Goal: Task Accomplishment & Management: Complete application form

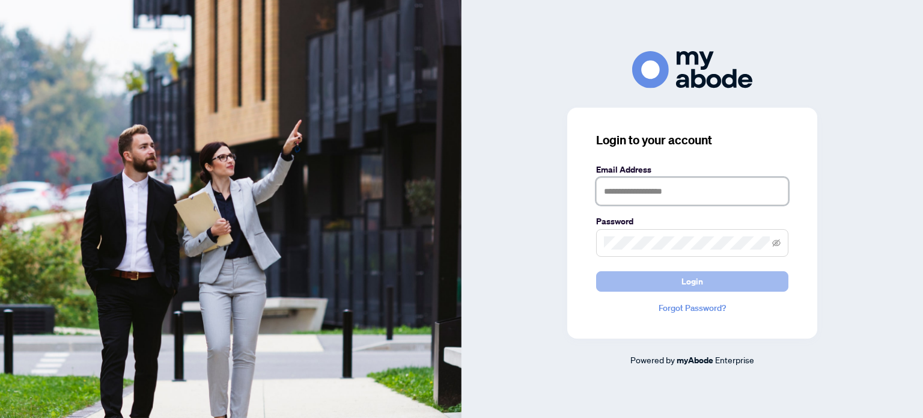
type input "**********"
click at [686, 276] on span "Login" at bounding box center [693, 281] width 22 height 19
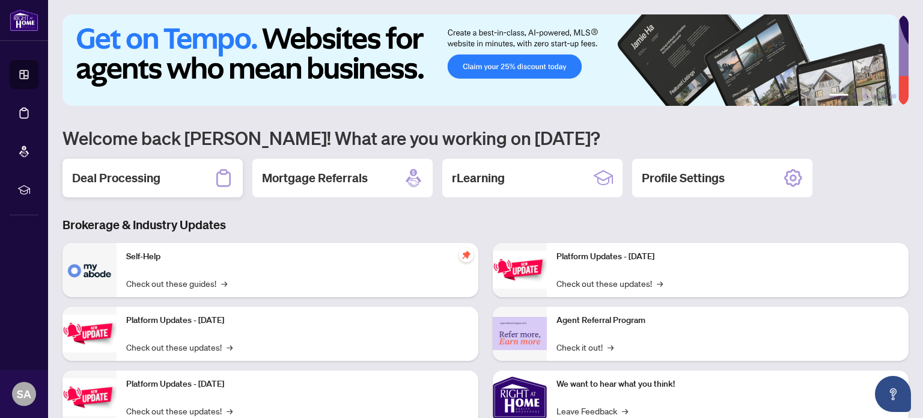
click at [152, 186] on div "Deal Processing" at bounding box center [153, 178] width 180 height 38
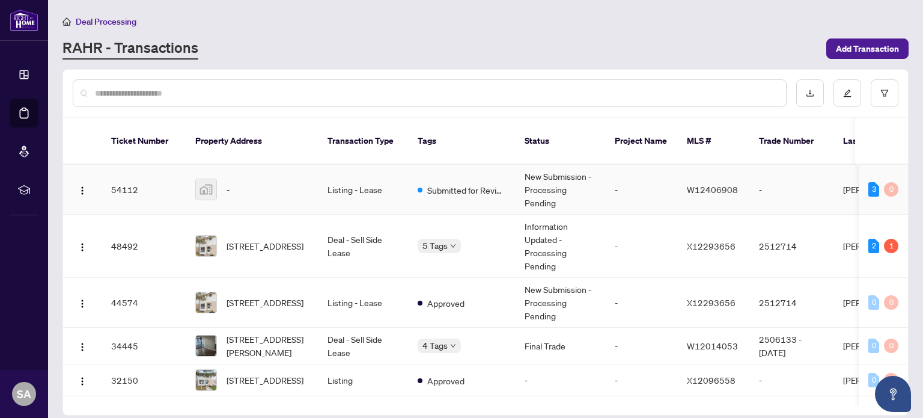
click at [212, 179] on img at bounding box center [206, 189] width 20 height 20
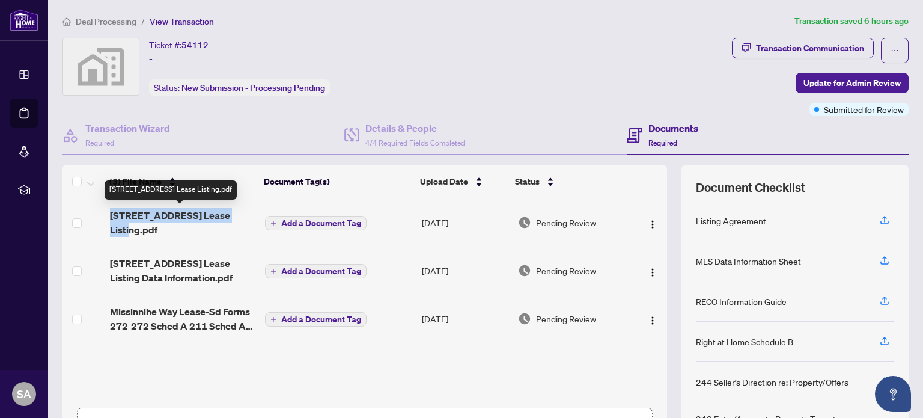
drag, startPoint x: 92, startPoint y: 211, endPoint x: 238, endPoint y: 212, distance: 146.0
click at [238, 212] on tr "[STREET_ADDRESS] Lease Listing.pdf Add a Document Tag [DATE] Pending Review" at bounding box center [365, 222] width 605 height 48
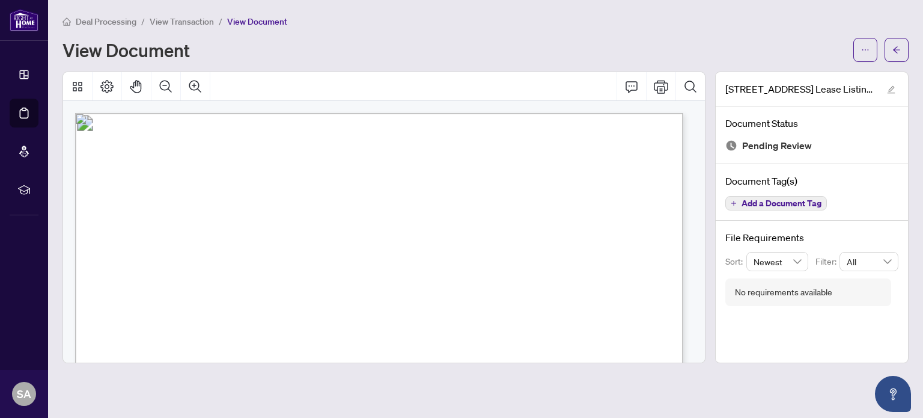
drag, startPoint x: 123, startPoint y: 157, endPoint x: 345, endPoint y: 168, distance: 222.0
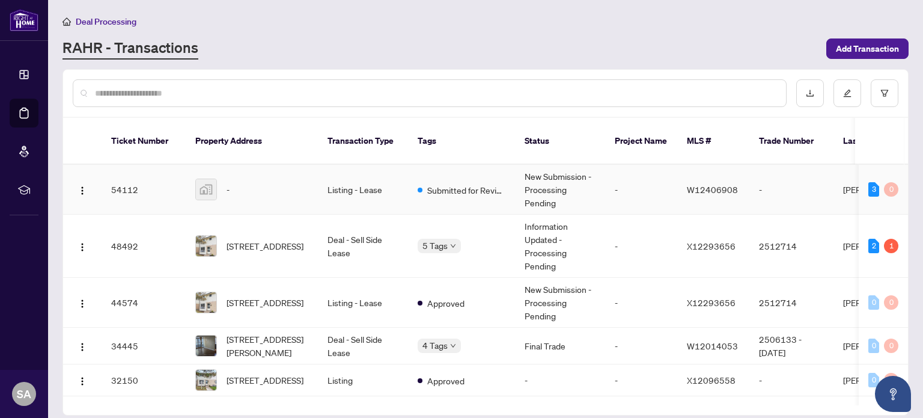
drag, startPoint x: 210, startPoint y: 179, endPoint x: 298, endPoint y: 112, distance: 111.1
click at [298, 112] on div at bounding box center [485, 93] width 845 height 47
click at [79, 183] on span "button" at bounding box center [83, 189] width 10 height 13
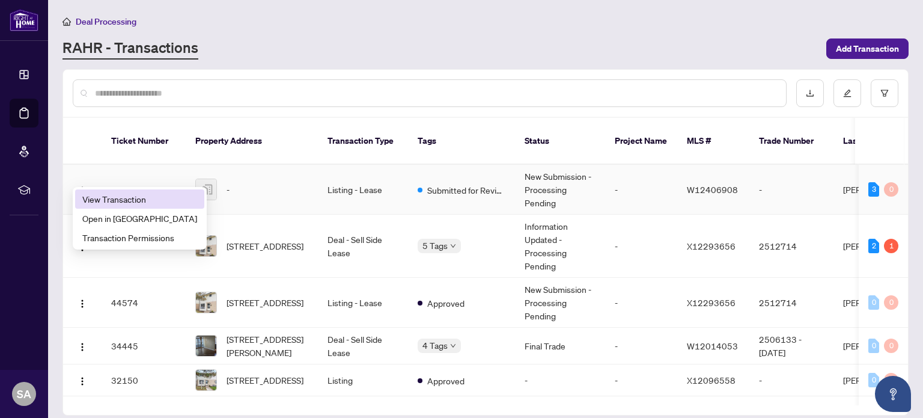
click at [90, 201] on span "View Transaction" at bounding box center [139, 198] width 115 height 13
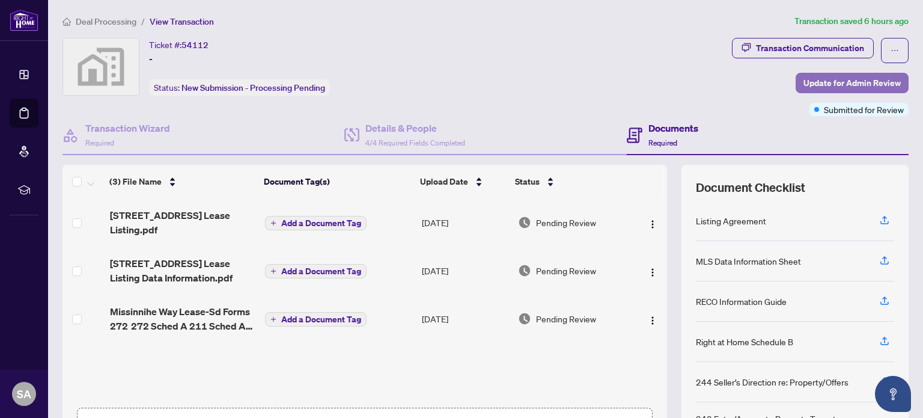
click at [840, 80] on span "Update for Admin Review" at bounding box center [852, 82] width 97 height 19
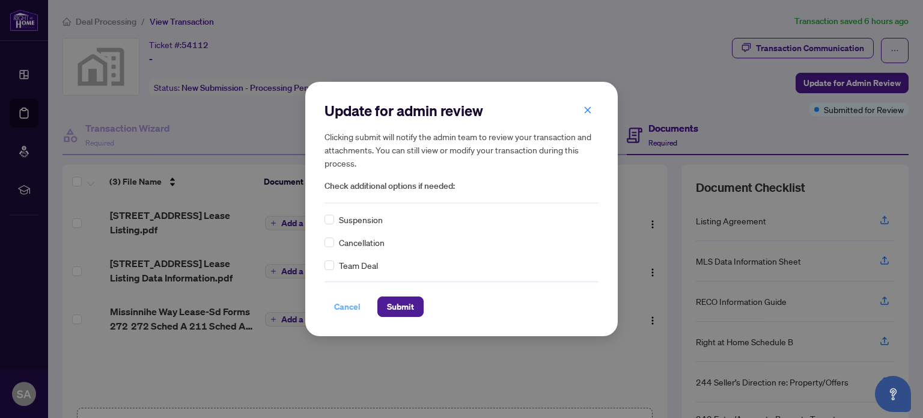
click at [338, 311] on span "Cancel" at bounding box center [347, 306] width 26 height 19
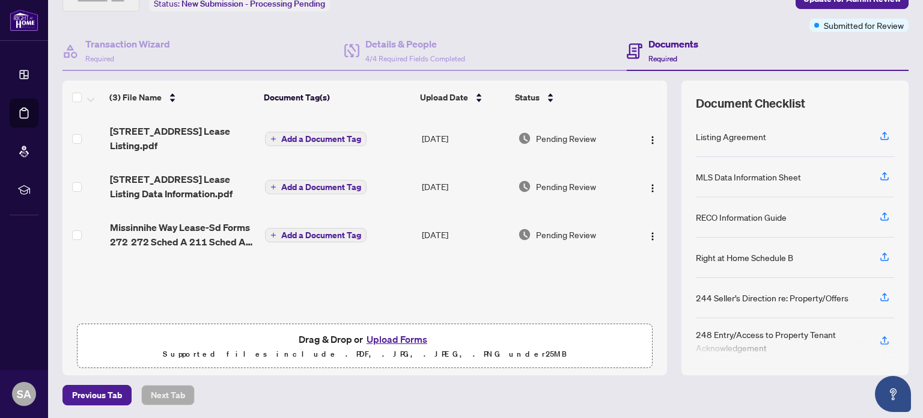
scroll to position [84, 0]
click at [408, 338] on button "Upload Forms" at bounding box center [397, 339] width 68 height 16
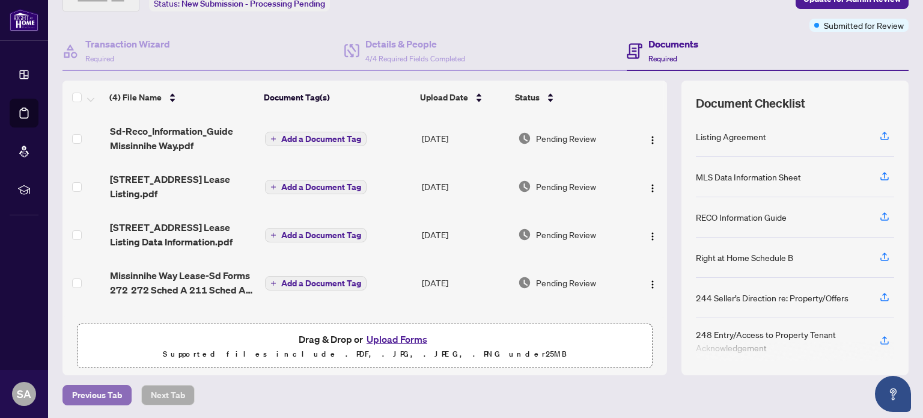
click at [96, 392] on span "Previous Tab" at bounding box center [97, 394] width 50 height 19
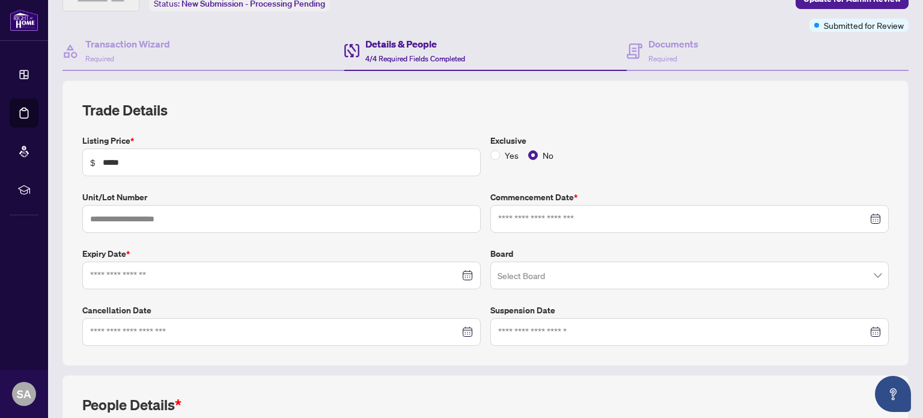
type input "**********"
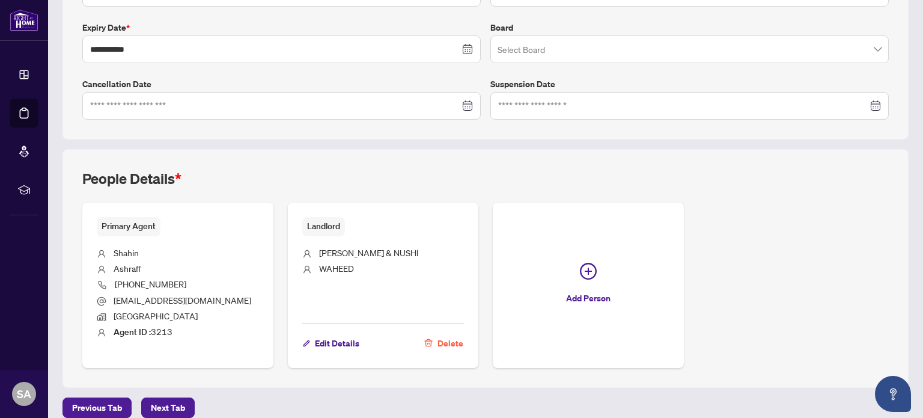
scroll to position [322, 0]
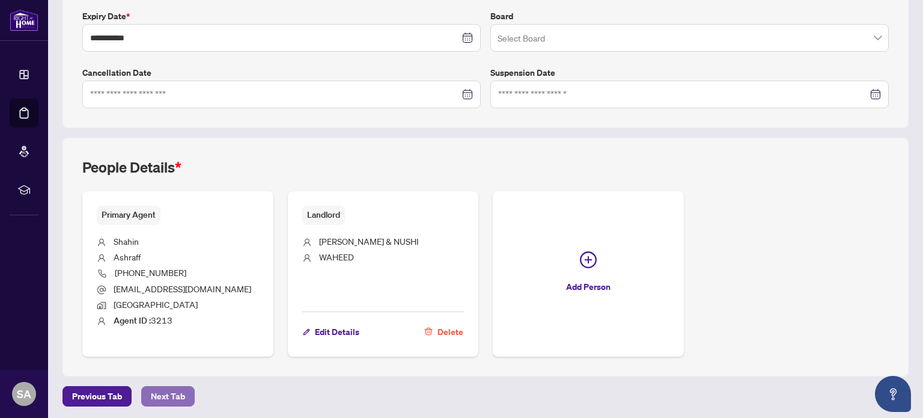
click at [151, 392] on span "Next Tab" at bounding box center [168, 395] width 34 height 19
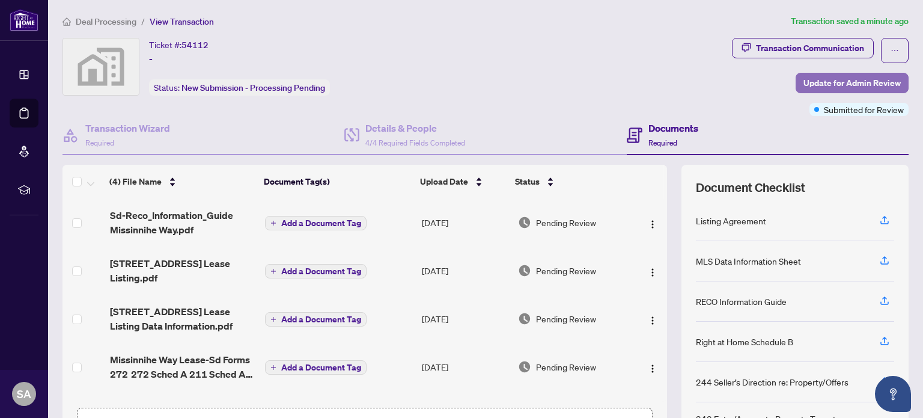
click at [852, 84] on span "Update for Admin Review" at bounding box center [852, 82] width 97 height 19
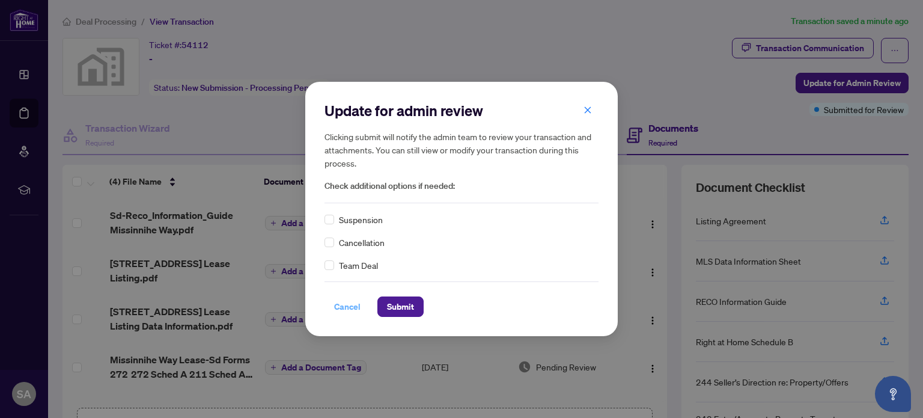
click at [337, 310] on span "Cancel" at bounding box center [347, 306] width 26 height 19
